Goal: Navigation & Orientation: Find specific page/section

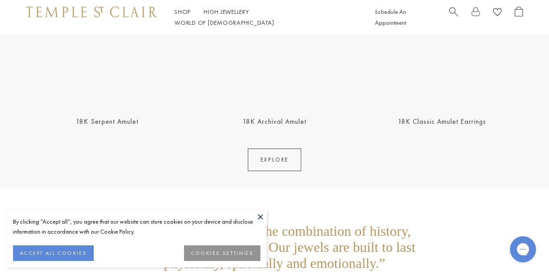
scroll to position [1605, 0]
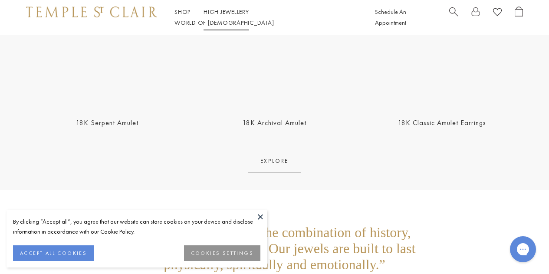
click at [221, 16] on link "High Jewellery High Jewellery" at bounding box center [226, 12] width 46 height 8
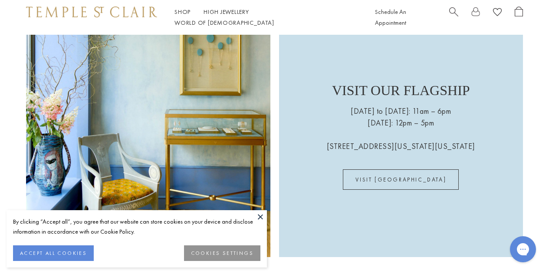
scroll to position [1909, 0]
click at [193, 17] on ul "Shop Shop Categories Amulets Pendants & Charms Lockets Chains & Leather Cords E…" at bounding box center [264, 18] width 181 height 22
click at [188, 16] on link "Shop Shop" at bounding box center [182, 12] width 16 height 8
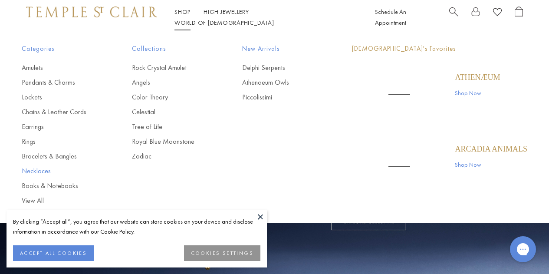
click at [34, 172] on link "Necklaces" at bounding box center [59, 171] width 75 height 10
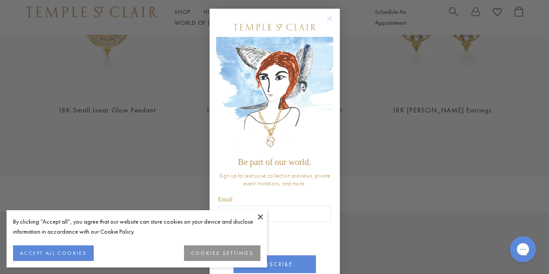
scroll to position [521, 0]
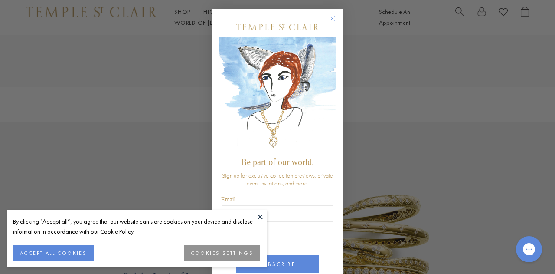
click at [336, 24] on icon "Close dialog" at bounding box center [332, 18] width 11 height 11
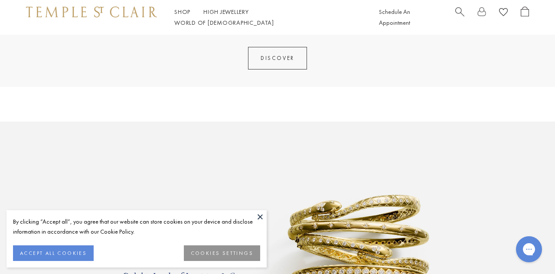
click at [330, 70] on div "Close dialog Be part of our world. Sign up for exclusive collection previews, p…" at bounding box center [278, 182] width 130 height 310
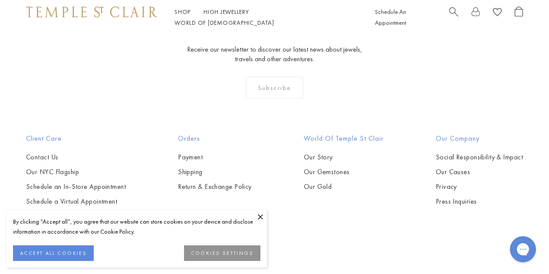
scroll to position [2233, 0]
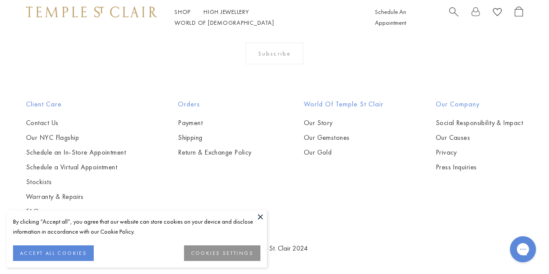
click at [100, 17] on img at bounding box center [91, 12] width 131 height 10
click at [259, 217] on button at bounding box center [260, 216] width 13 height 13
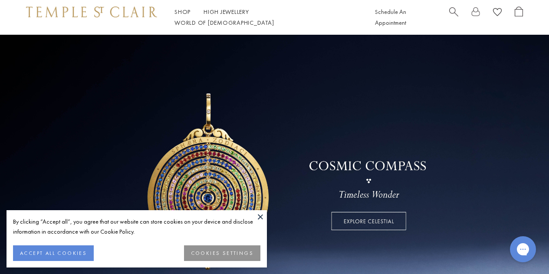
click at [256, 211] on button at bounding box center [260, 216] width 13 height 13
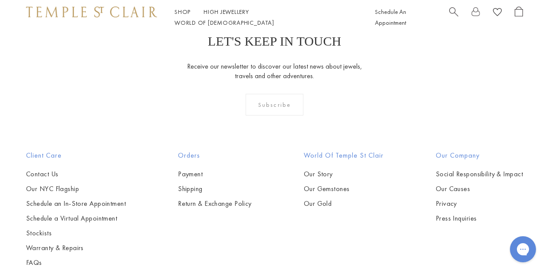
scroll to position [2233, 0]
